Goal: Task Accomplishment & Management: Manage account settings

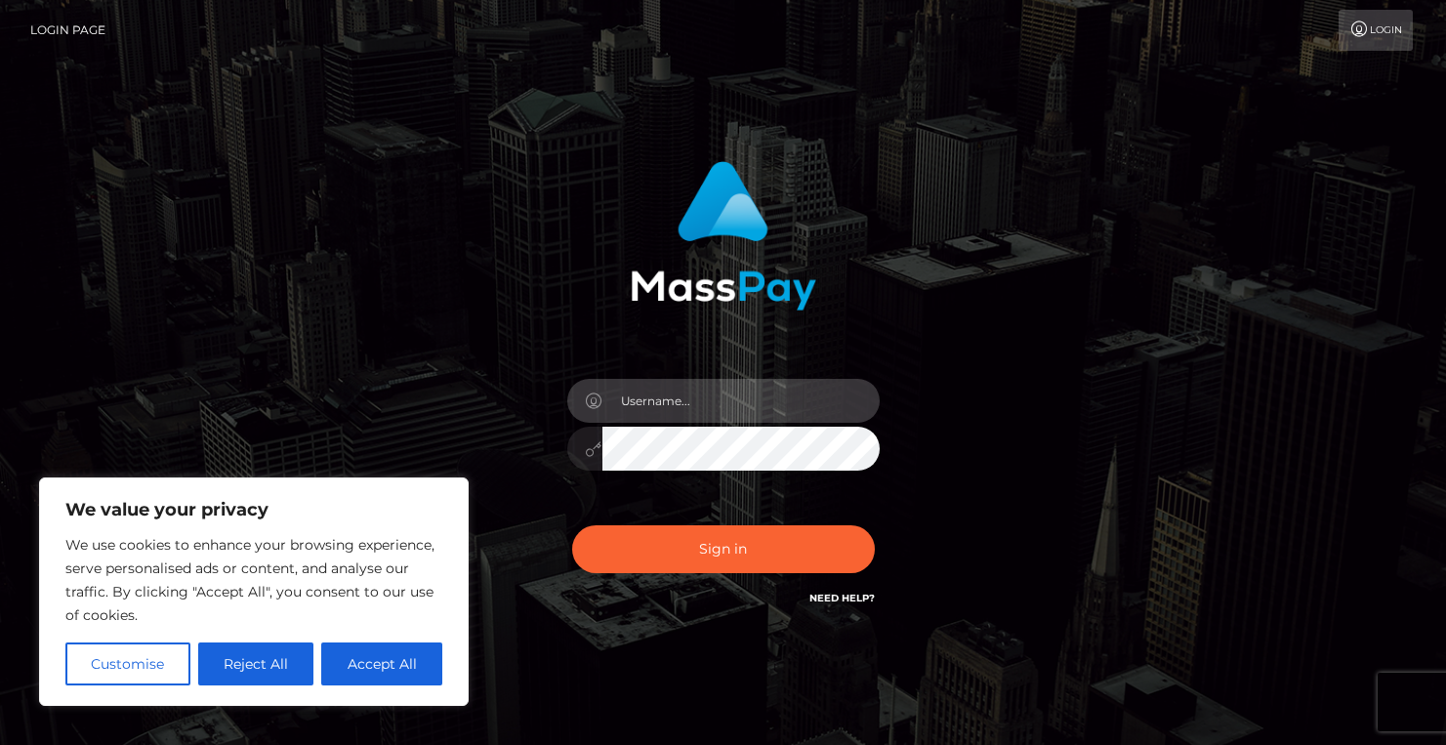
type input "[EMAIL_ADDRESS][DOMAIN_NAME]"
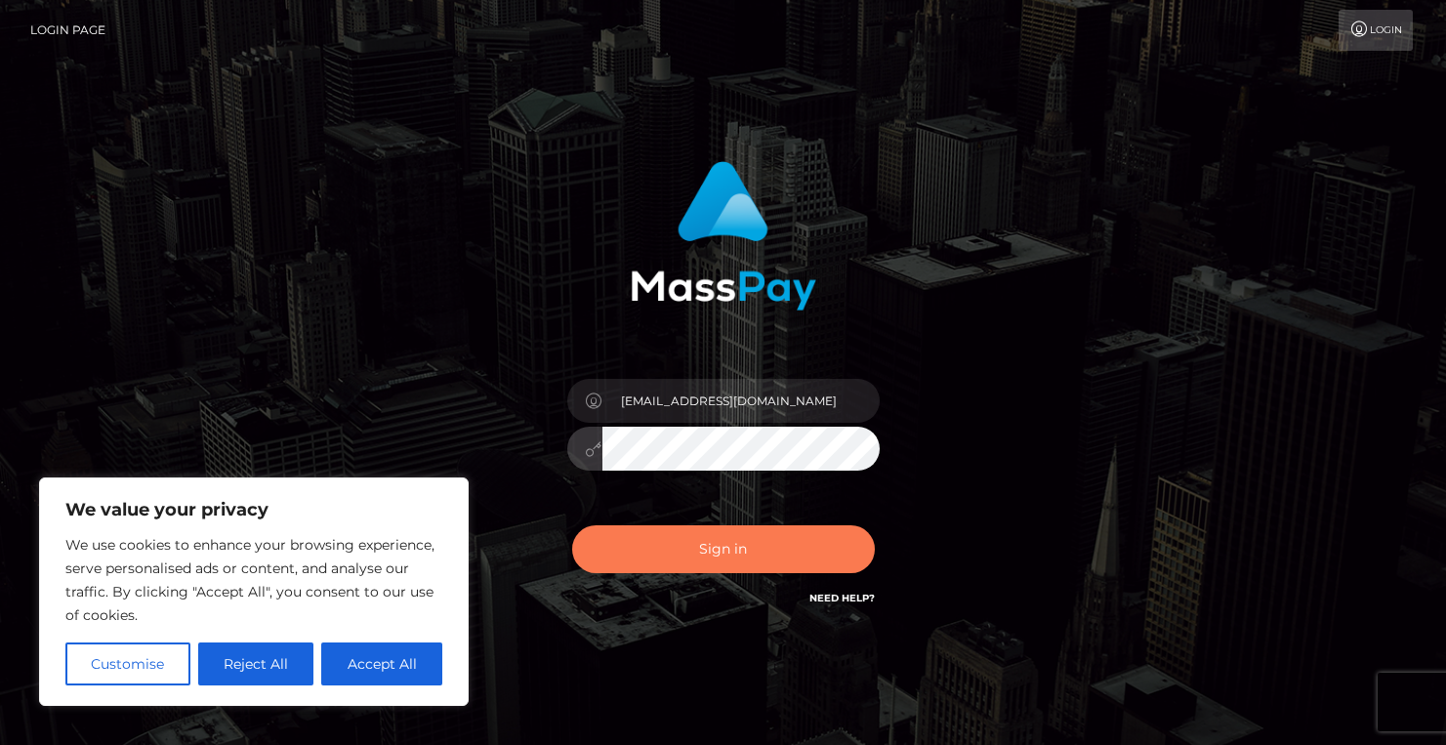
click at [715, 545] on button "Sign in" at bounding box center [723, 549] width 303 height 48
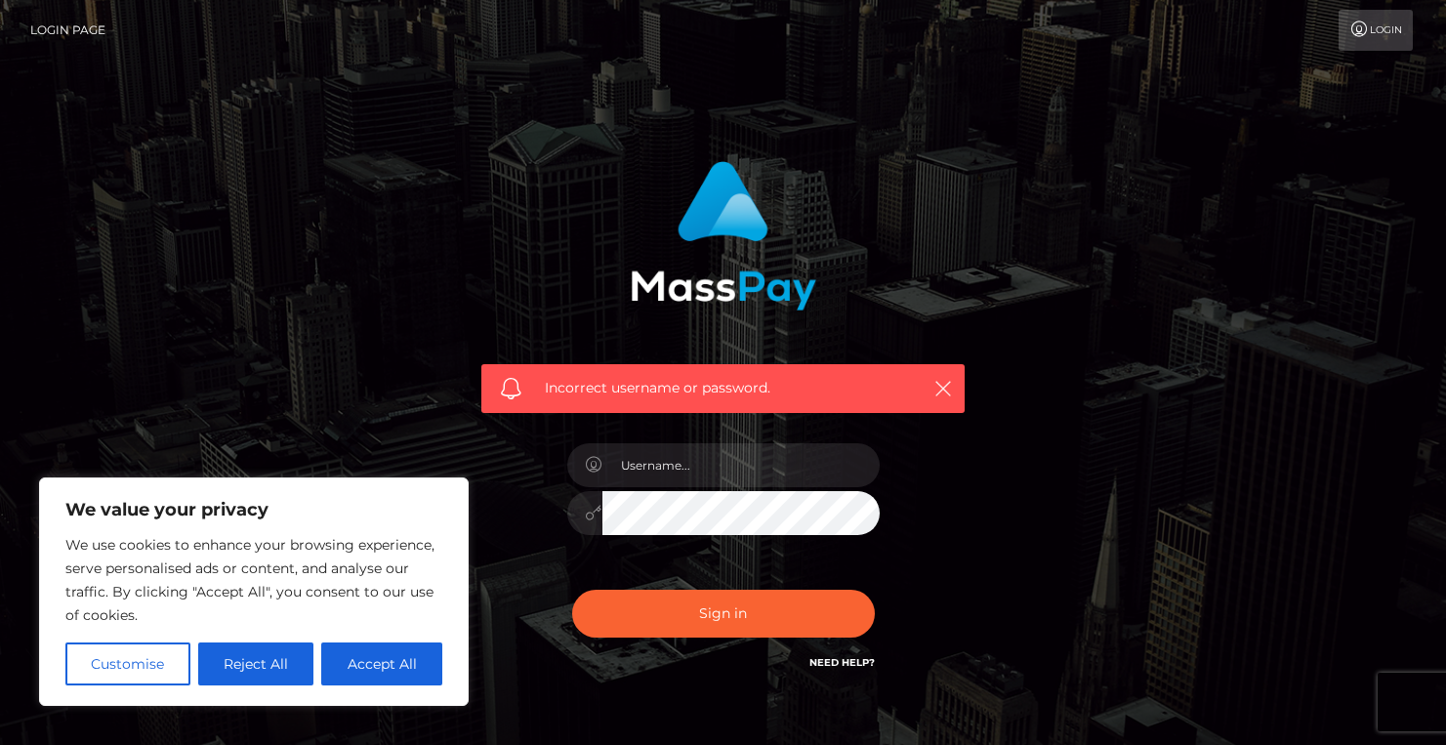
click at [837, 662] on link "Need Help?" at bounding box center [842, 662] width 65 height 13
click at [648, 477] on input "text" at bounding box center [741, 465] width 277 height 44
paste input "124303243"
type input "124303243"
drag, startPoint x: 706, startPoint y: 473, endPoint x: 455, endPoint y: 457, distance: 251.5
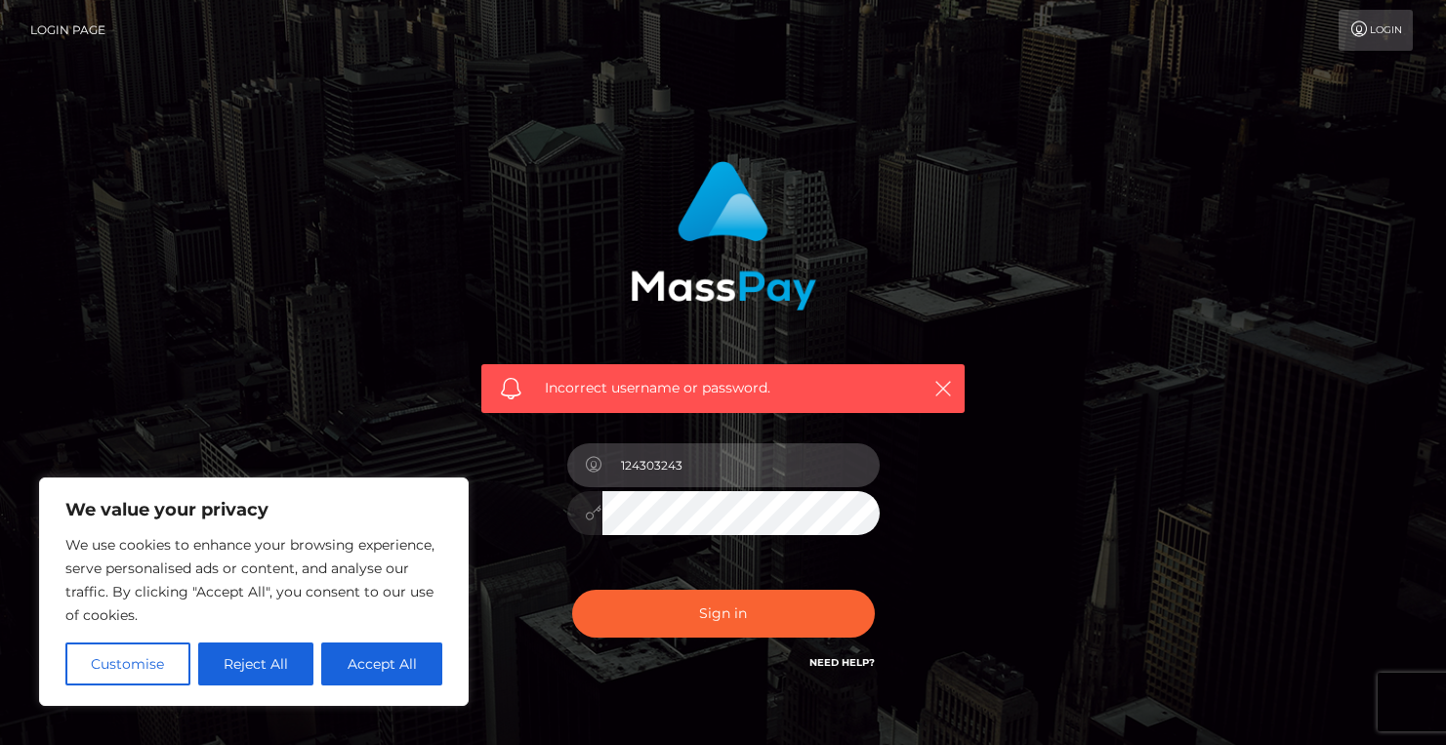
click at [455, 457] on div "Incorrect username or password. 124303243" at bounding box center [723, 427] width 542 height 562
type input "[EMAIL_ADDRESS][DOMAIN_NAME]"
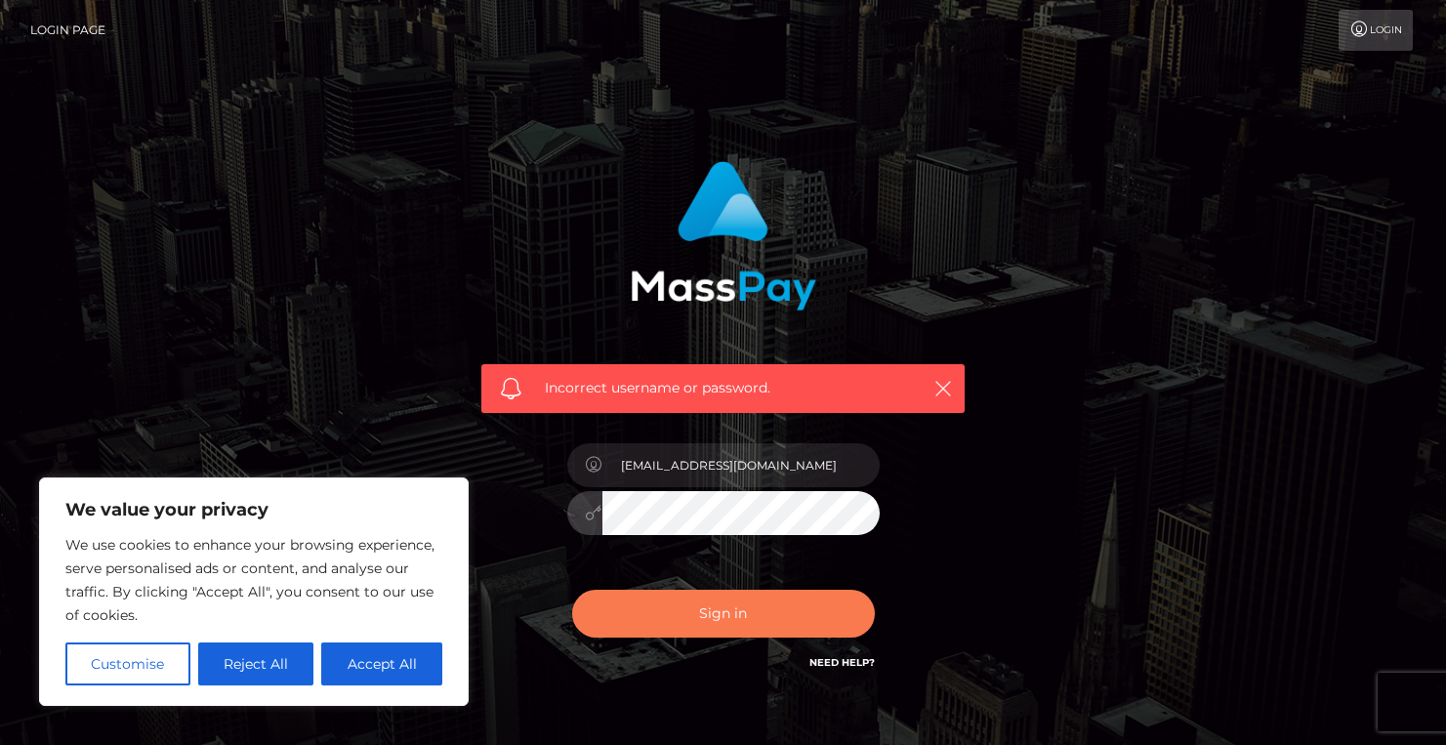
click at [738, 607] on button "Sign in" at bounding box center [723, 614] width 303 height 48
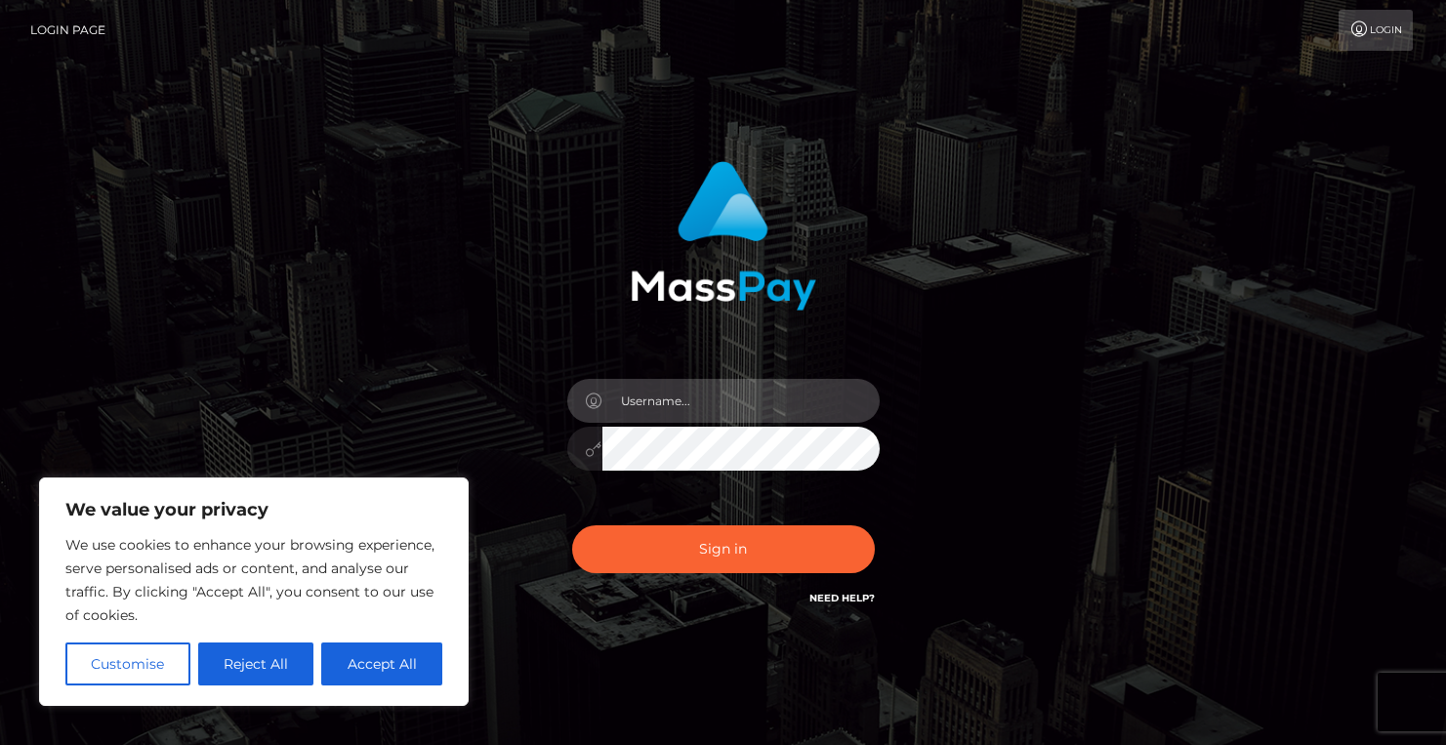
type input "[EMAIL_ADDRESS][DOMAIN_NAME]"
click at [583, 456] on div at bounding box center [723, 446] width 312 height 38
drag, startPoint x: 825, startPoint y: 391, endPoint x: 547, endPoint y: 388, distance: 278.3
click at [546, 388] on div "[EMAIL_ADDRESS][DOMAIN_NAME]" at bounding box center [723, 385] width 513 height 478
